Goal: Transaction & Acquisition: Purchase product/service

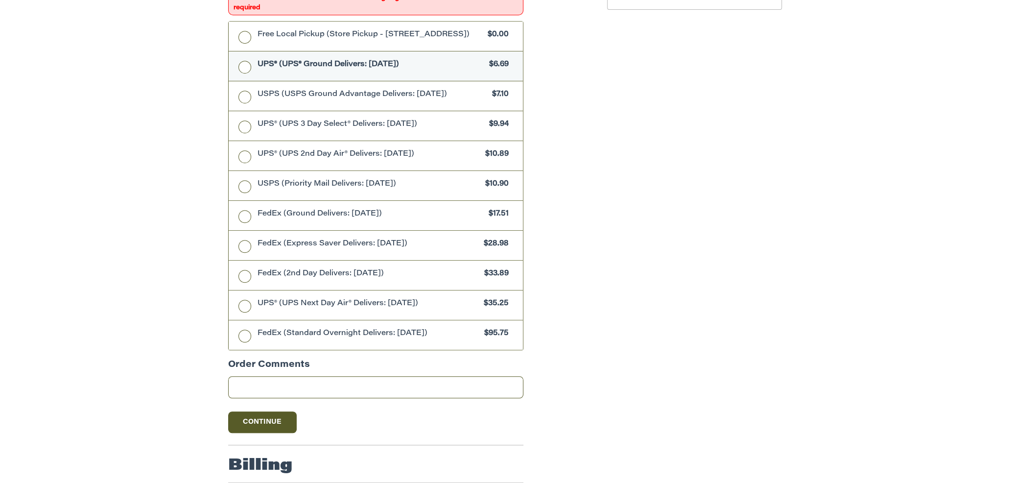
scroll to position [414, 0]
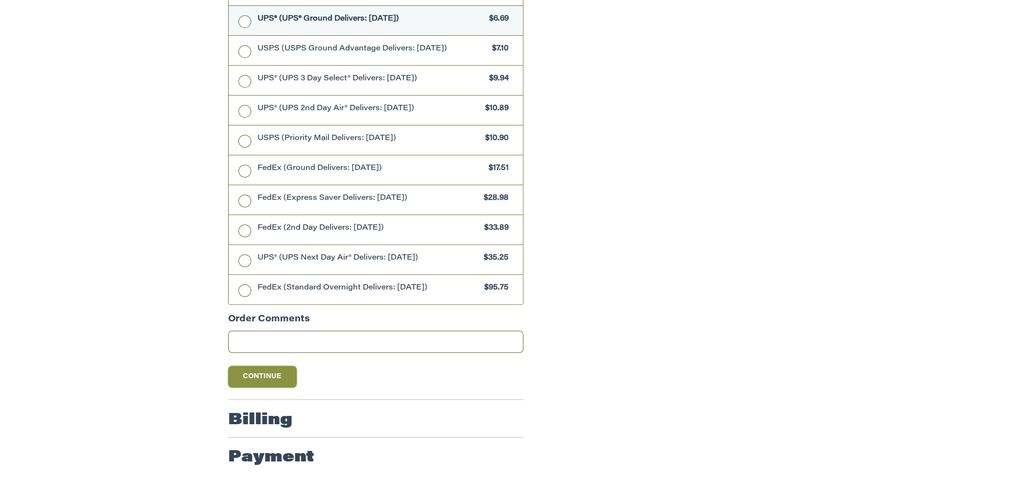
click at [263, 375] on button "Continue" at bounding box center [262, 377] width 69 height 22
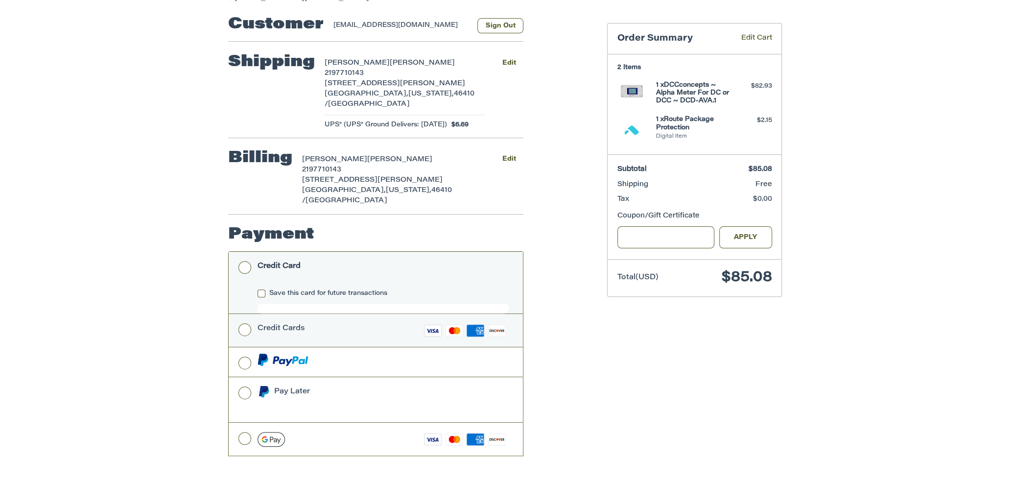
scroll to position [147, 0]
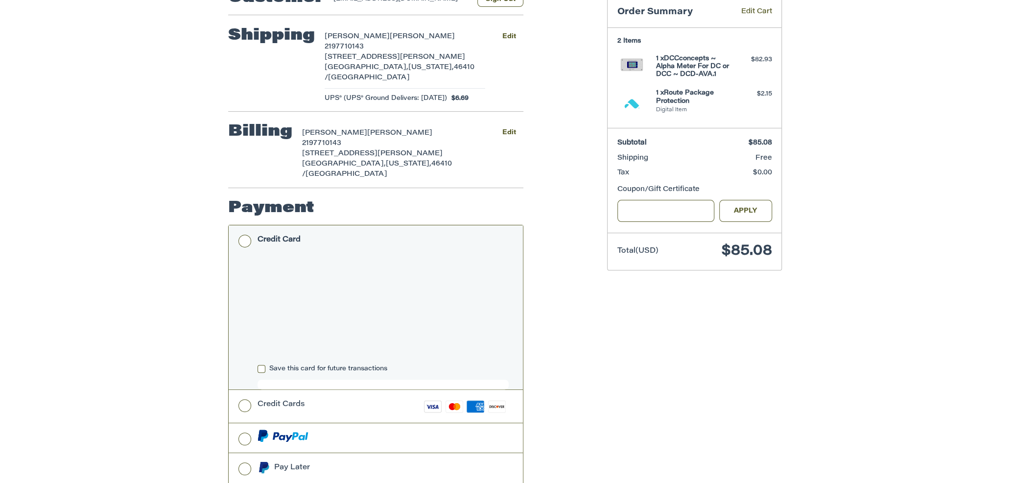
click at [264, 365] on label "Save this card for future transactions" at bounding box center [383, 369] width 251 height 8
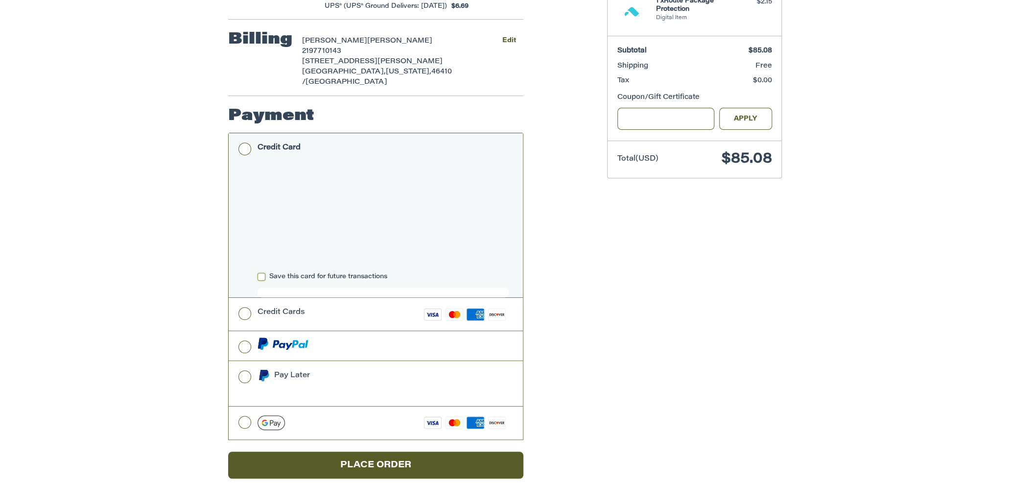
scroll to position [241, 0]
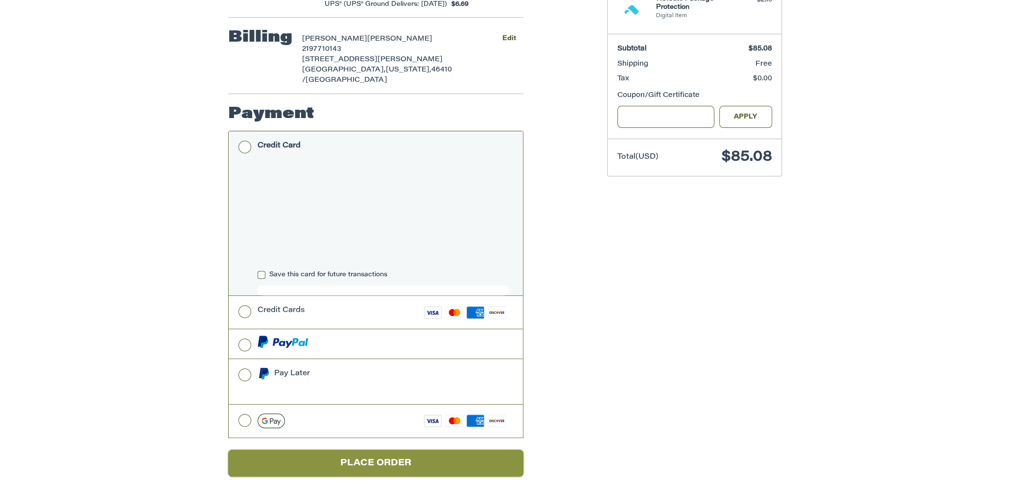
click at [349, 450] on button "Place Order" at bounding box center [375, 463] width 295 height 27
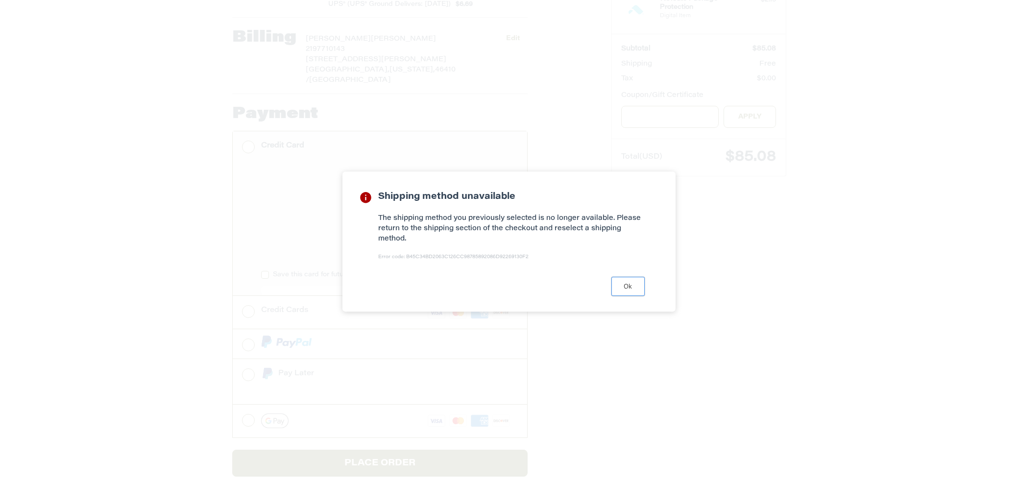
click at [621, 289] on button "Ok" at bounding box center [627, 286] width 33 height 19
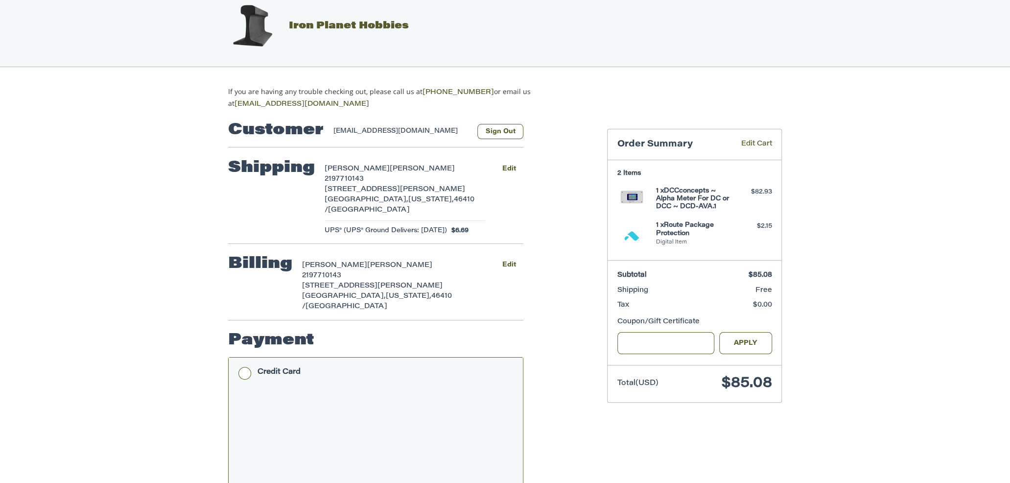
scroll to position [0, 0]
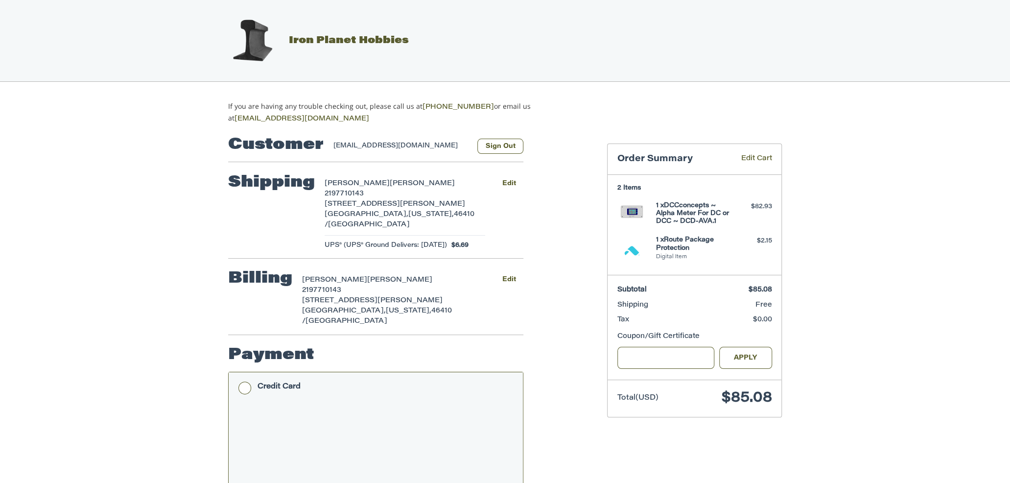
click at [282, 222] on div "Shipping [PERSON_NAME] 2197710143 [STREET_ADDRESS][PERSON_NAME][US_STATE] UPS® …" at bounding box center [375, 212] width 295 height 92
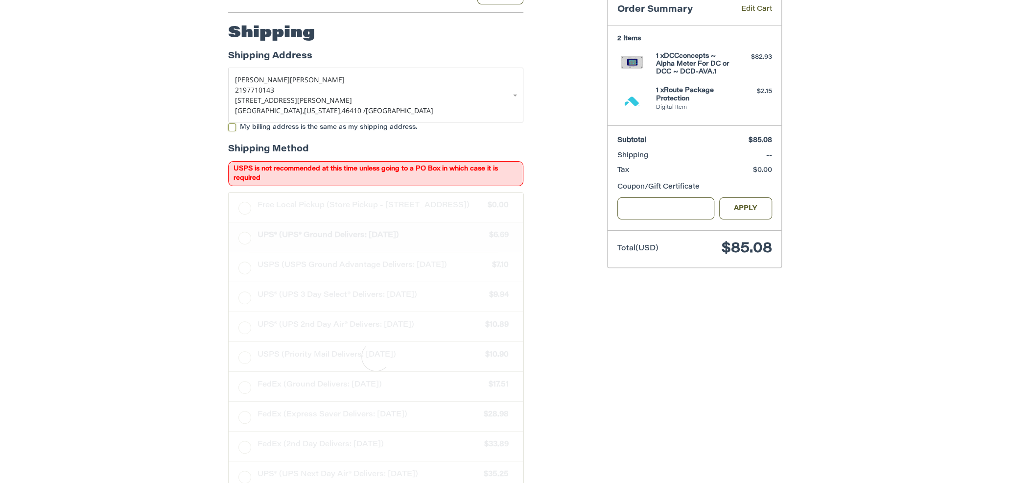
scroll to position [159, 0]
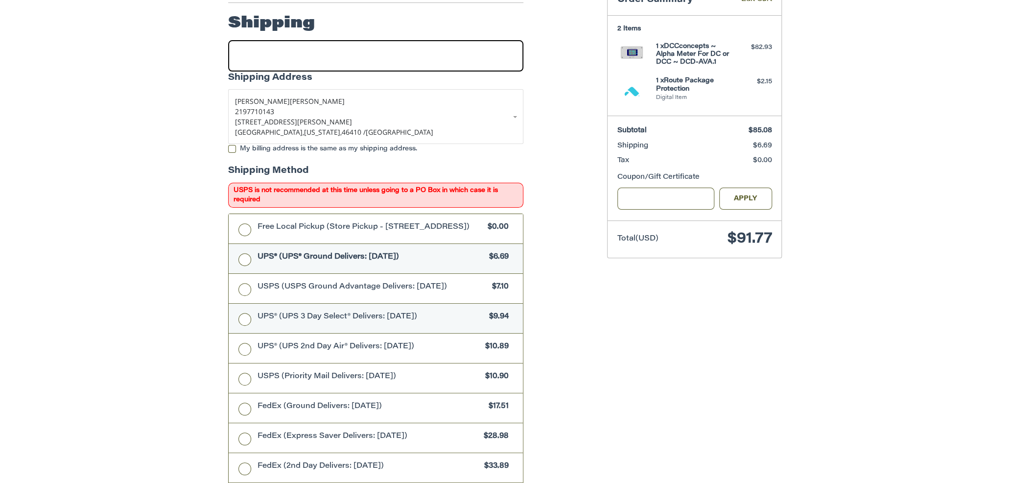
click at [244, 320] on label "UPS® (UPS 3 Day Select® Delivers: [DATE]) $9.94" at bounding box center [376, 318] width 294 height 29
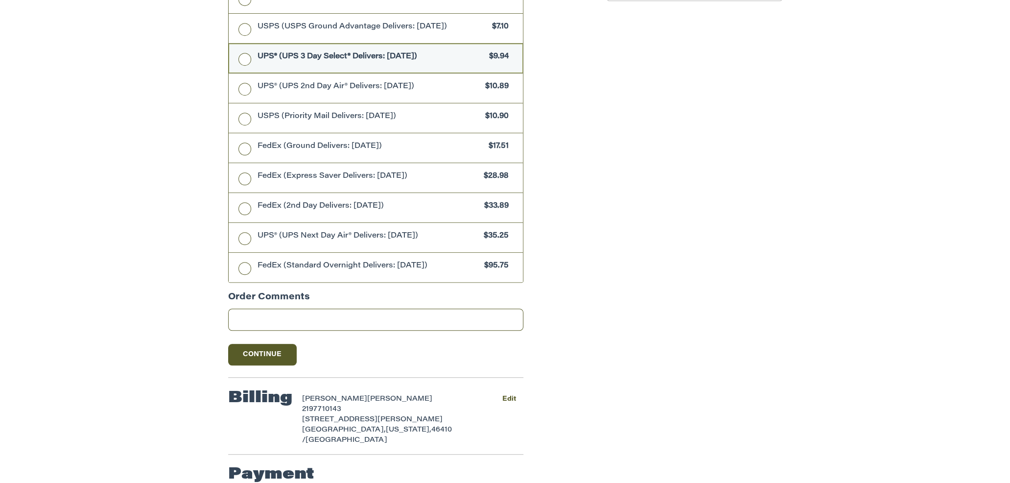
scroll to position [423, 0]
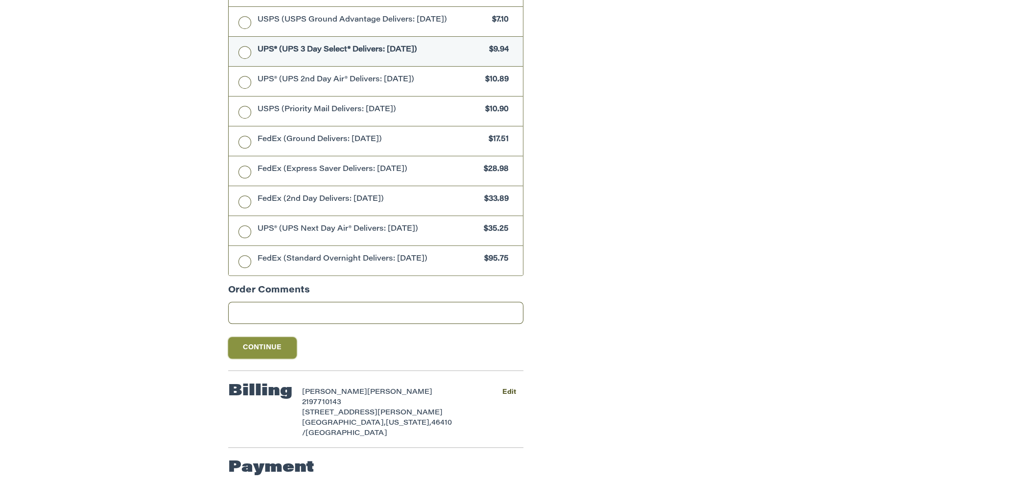
click at [265, 351] on button "Continue" at bounding box center [262, 348] width 69 height 22
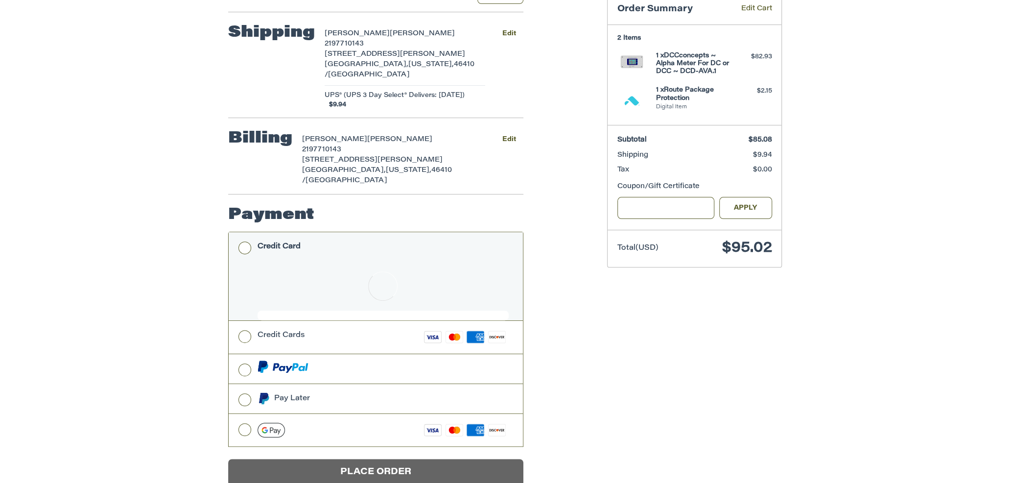
scroll to position [107, 0]
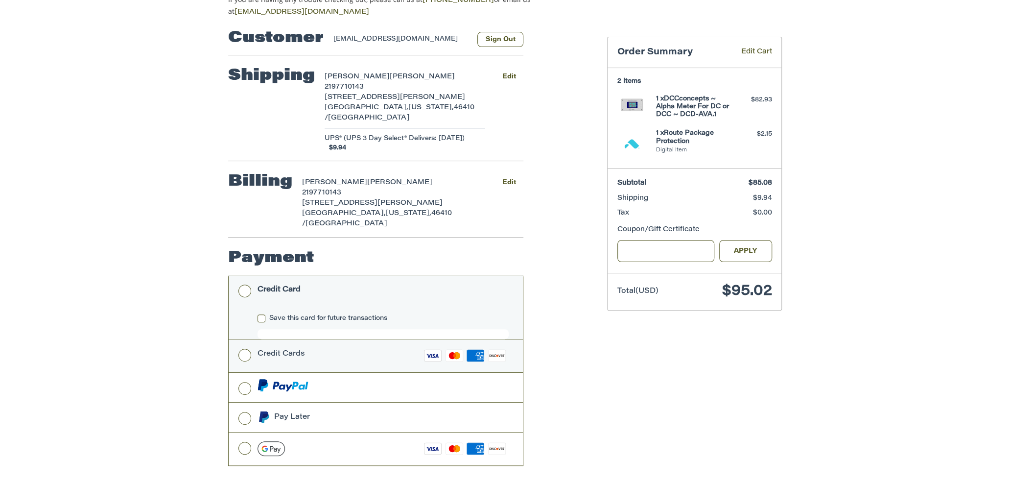
click at [242, 339] on label "Credit Cards Visa Master Amex Discover" at bounding box center [376, 355] width 294 height 33
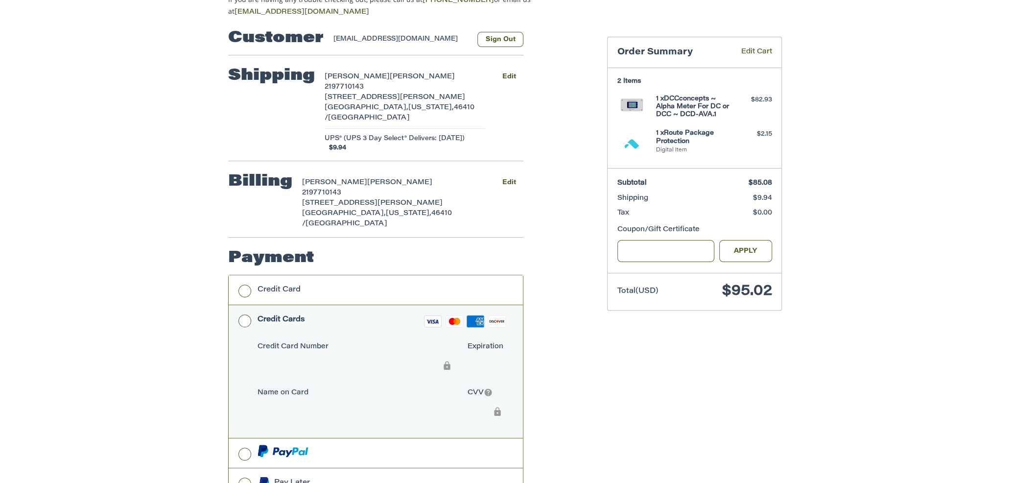
click at [280, 342] on label "Credit Card Number" at bounding box center [358, 347] width 201 height 10
click at [245, 275] on label "Credit Card" at bounding box center [376, 289] width 294 height 29
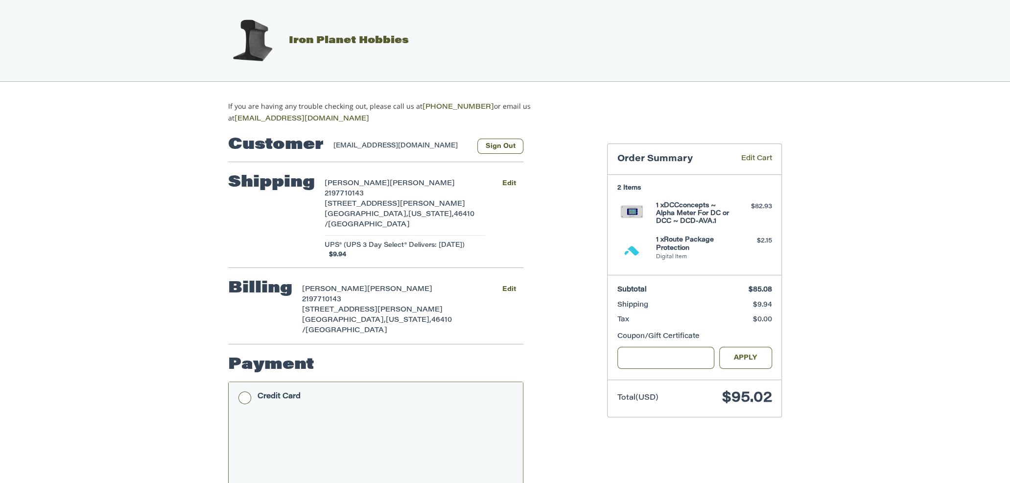
scroll to position [0, 0]
drag, startPoint x: 329, startPoint y: 440, endPoint x: 194, endPoint y: 314, distance: 185.0
click at [194, 314] on div "Customer [EMAIL_ADDRESS][DOMAIN_NAME] Sign Out Shipping [PERSON_NAME] 219771014…" at bounding box center [505, 436] width 1010 height 624
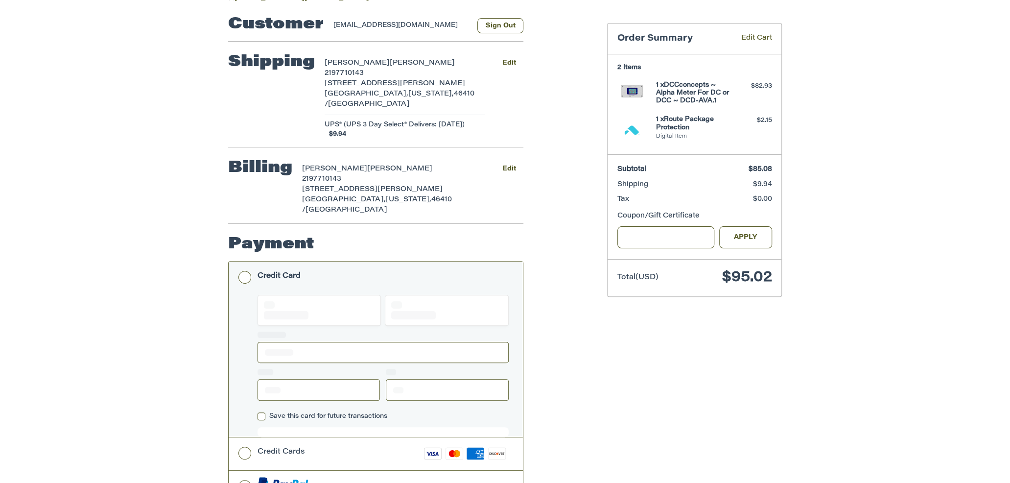
scroll to position [125, 0]
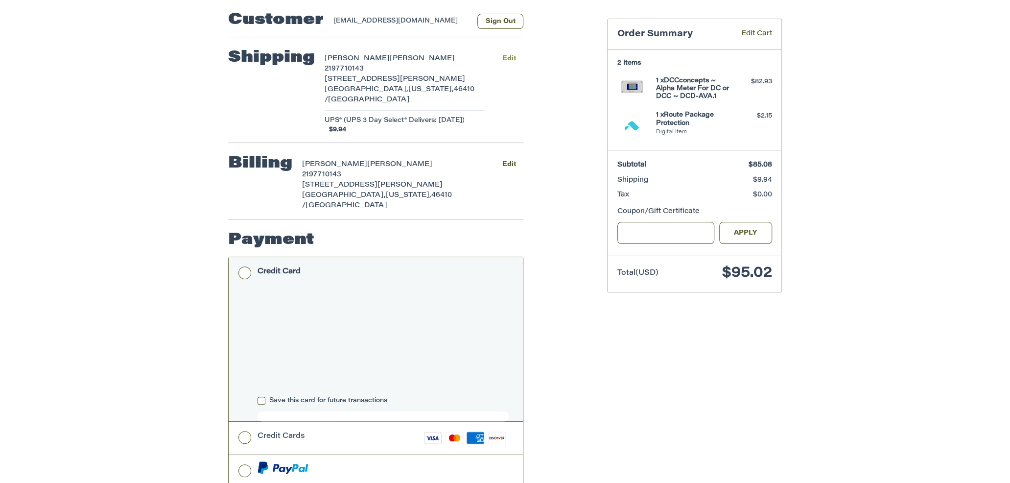
click at [503, 55] on button "Edit" at bounding box center [509, 58] width 29 height 14
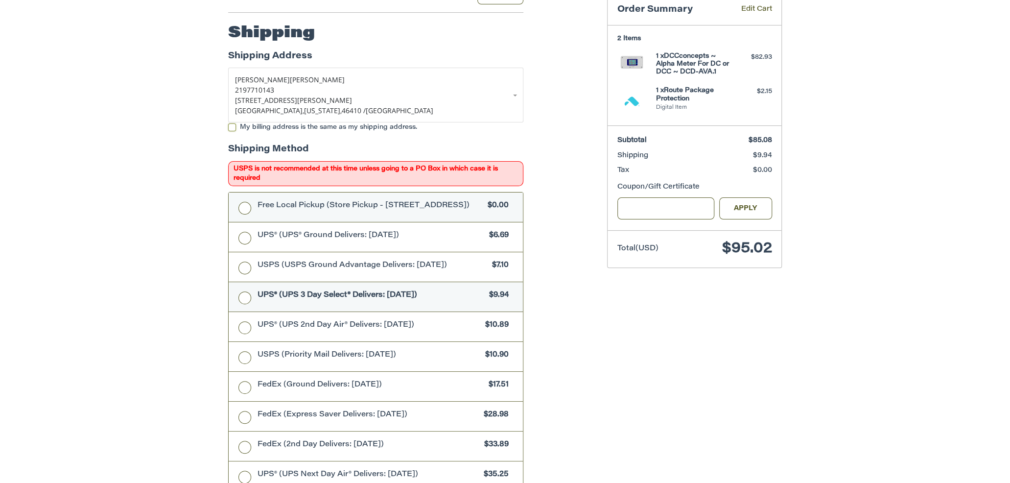
scroll to position [159, 0]
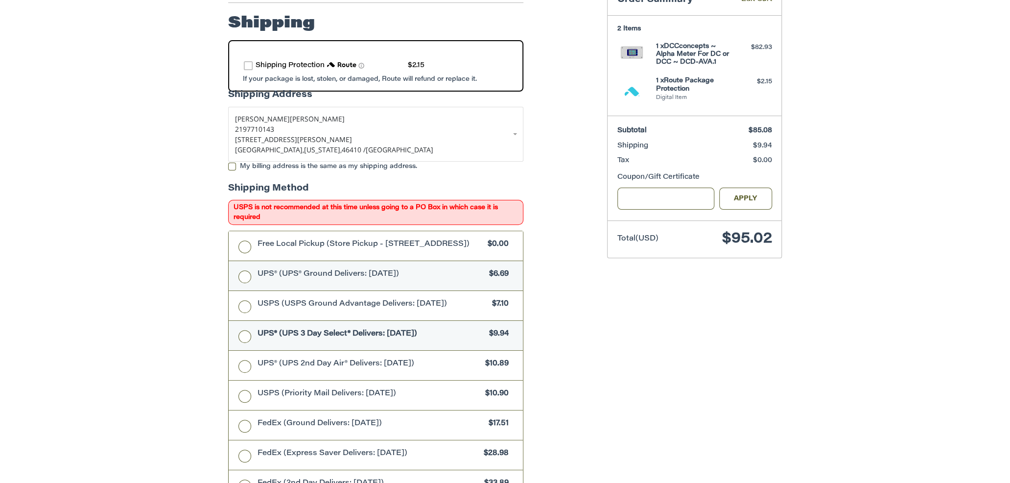
click at [243, 278] on label "UPS® (UPS® Ground Delivers: [DATE]) $6.69" at bounding box center [376, 275] width 294 height 29
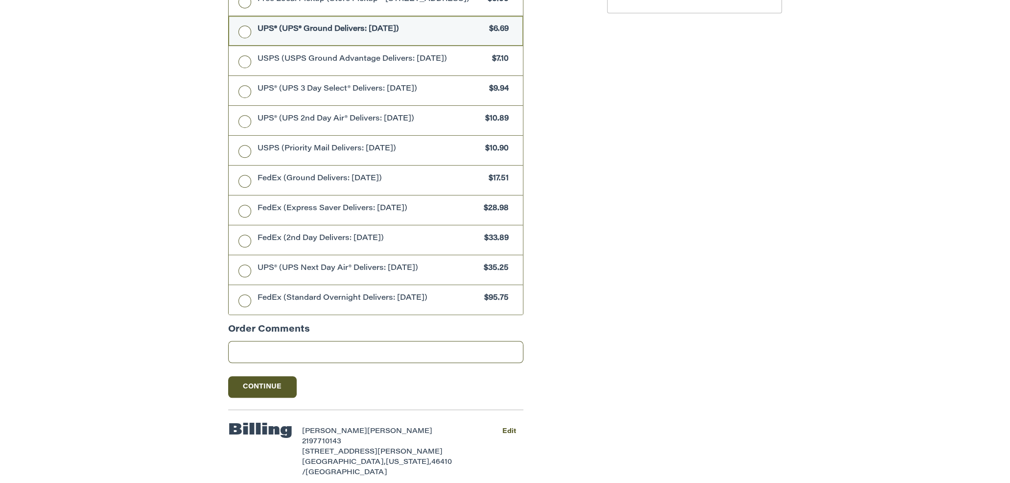
scroll to position [443, 0]
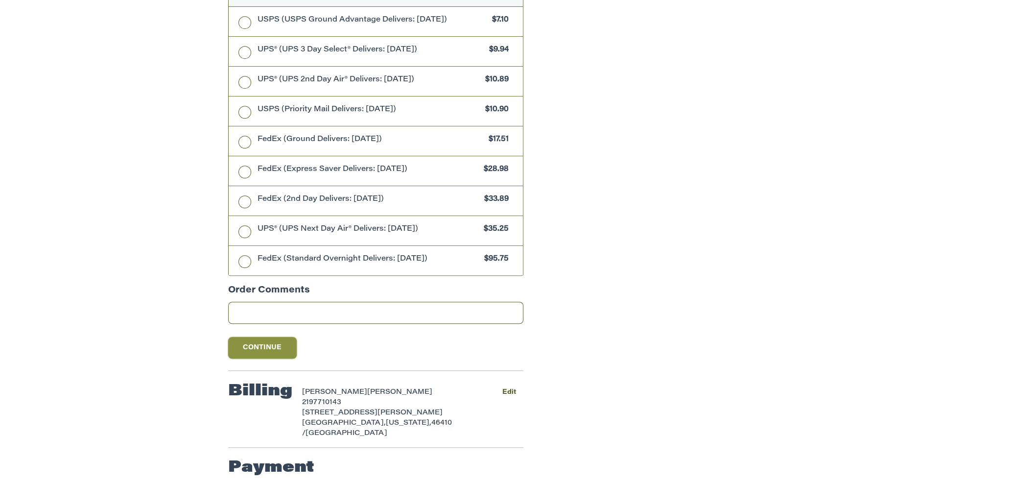
click at [253, 342] on button "Continue" at bounding box center [262, 348] width 69 height 22
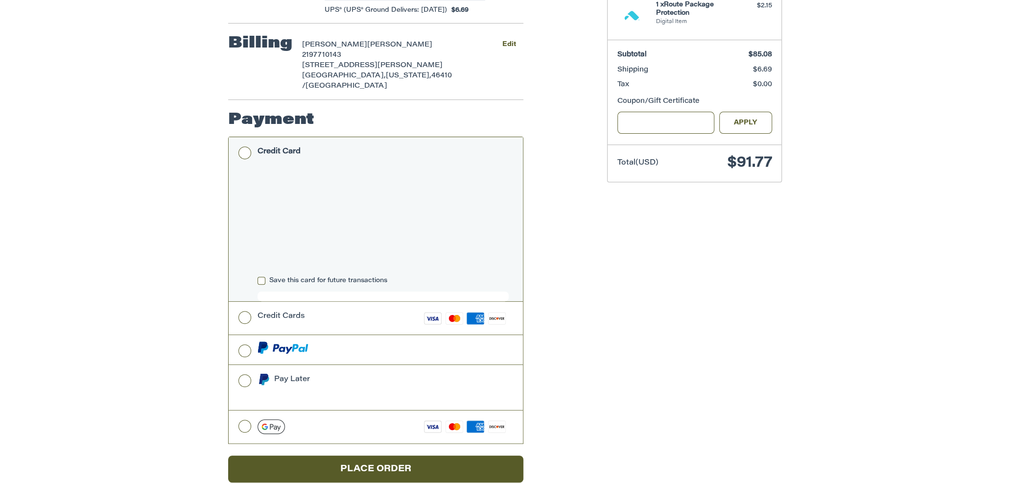
scroll to position [241, 0]
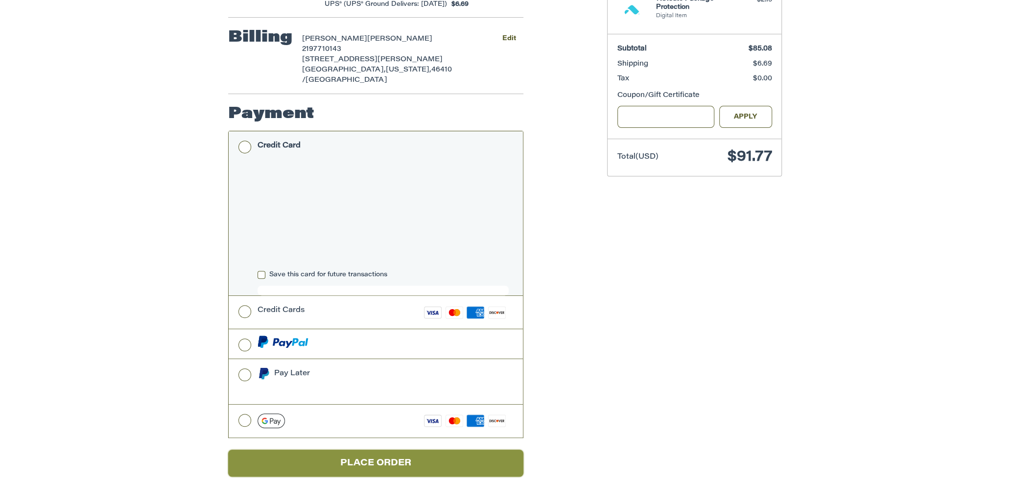
click at [332, 450] on button "Place Order" at bounding box center [375, 463] width 295 height 27
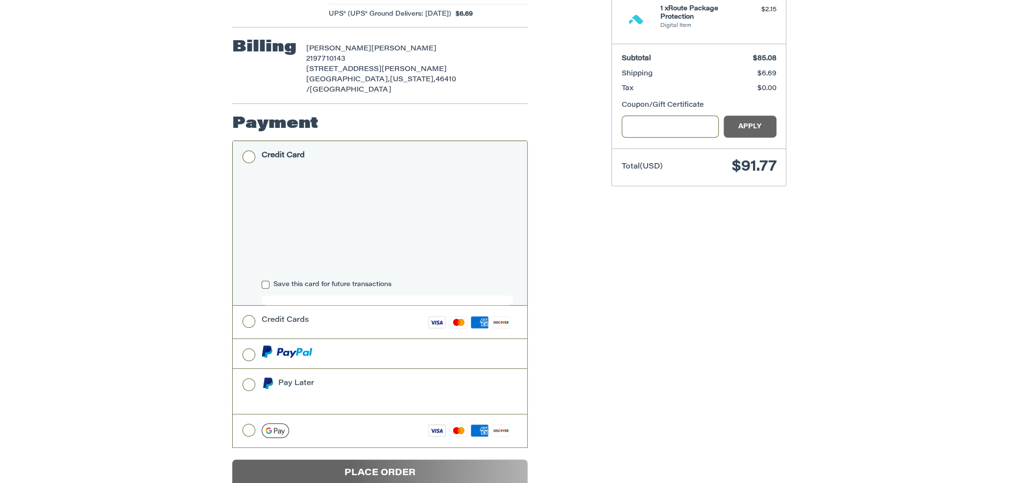
scroll to position [0, 0]
